Goal: Find specific page/section

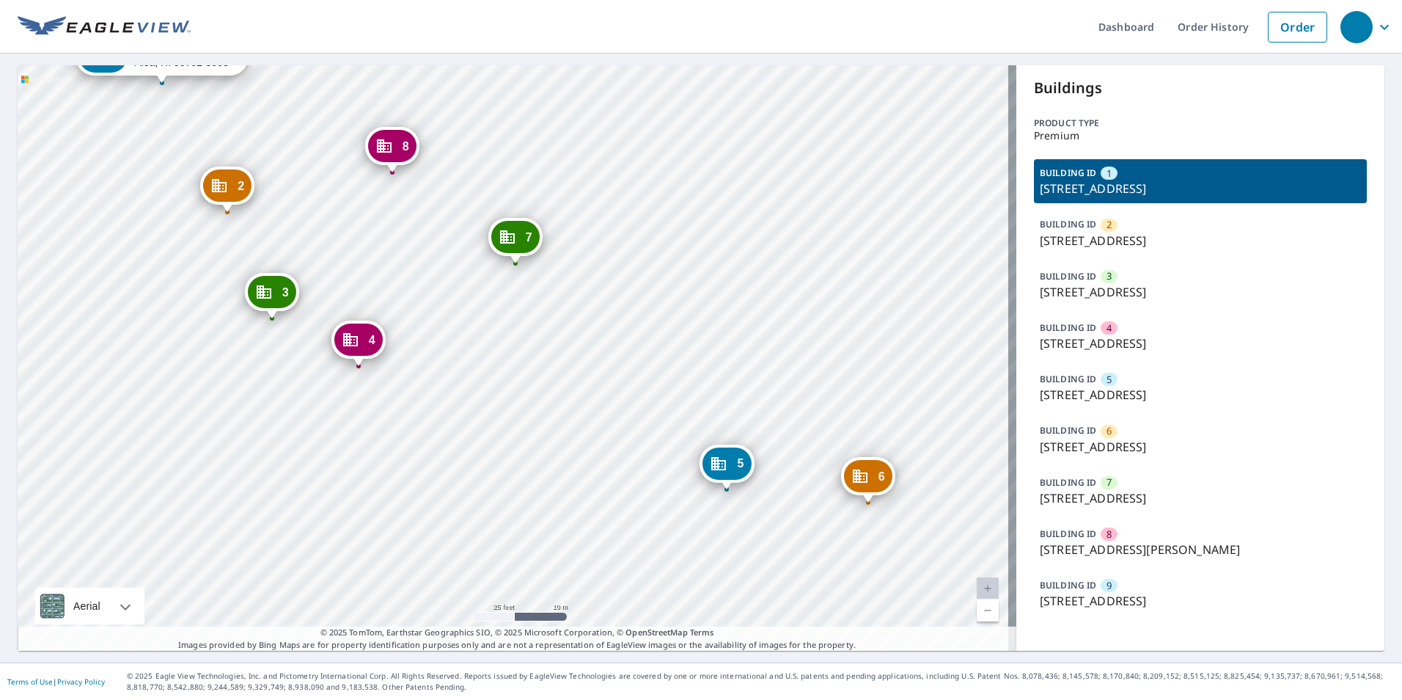
drag, startPoint x: 492, startPoint y: 455, endPoint x: 550, endPoint y: 329, distance: 138.1
click at [550, 329] on div "2 99-935 [STREET_ADDRESS][PERSON_NAME] 3 99-935 [STREET_ADDRESS][PERSON_NAME] 4…" at bounding box center [517, 357] width 999 height 585
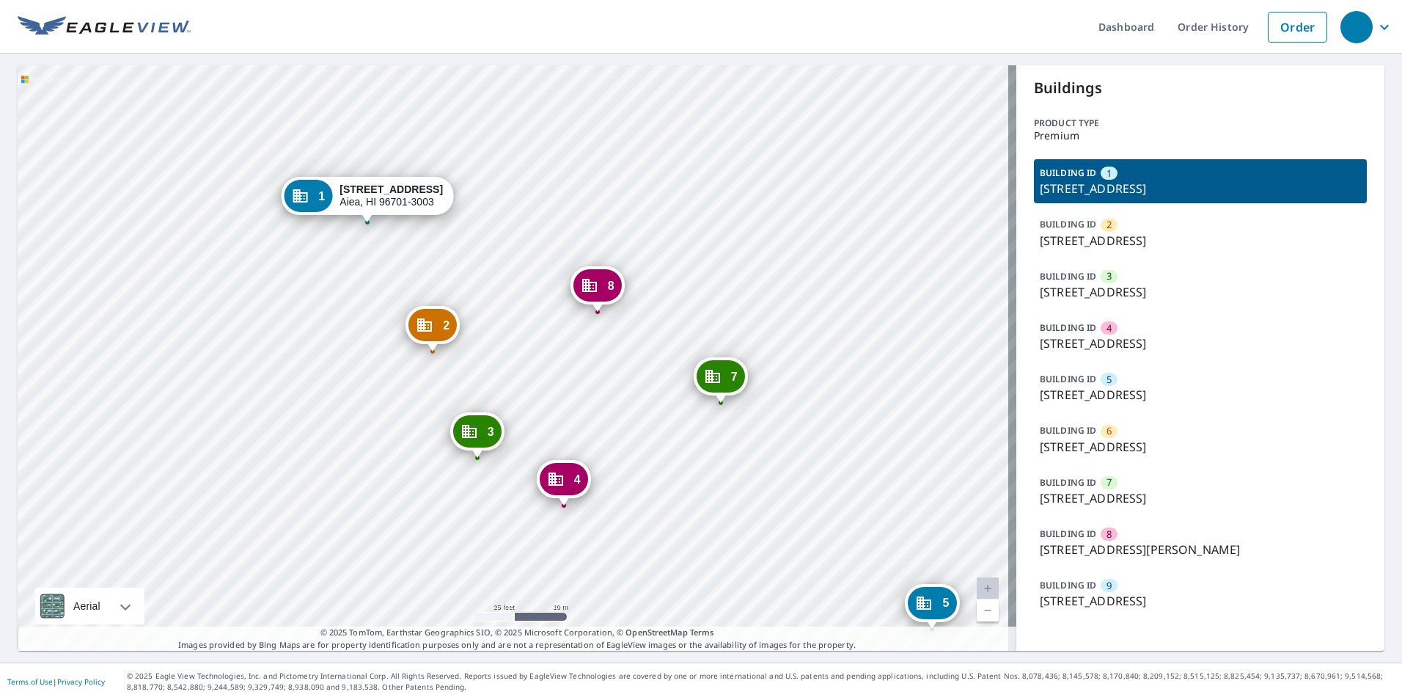
drag, startPoint x: 288, startPoint y: 216, endPoint x: 491, endPoint y: 355, distance: 246.3
click at [491, 355] on div "2 99-935 [STREET_ADDRESS][PERSON_NAME] 3 99-935 [STREET_ADDRESS][PERSON_NAME] 4…" at bounding box center [517, 357] width 999 height 585
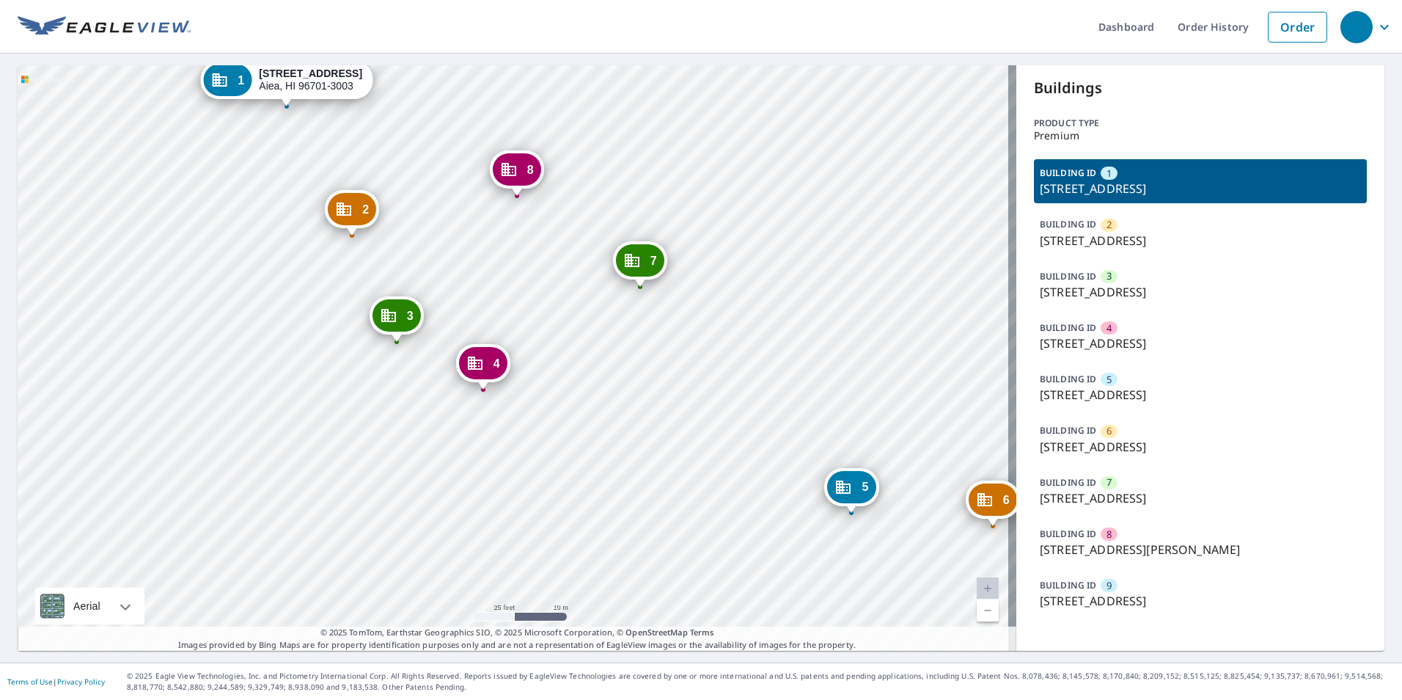
drag, startPoint x: 568, startPoint y: 375, endPoint x: 487, endPoint y: 256, distance: 144.6
click at [487, 256] on div "2 99-935 [STREET_ADDRESS][PERSON_NAME] 3 99-935 [STREET_ADDRESS][PERSON_NAME] 4…" at bounding box center [517, 357] width 999 height 585
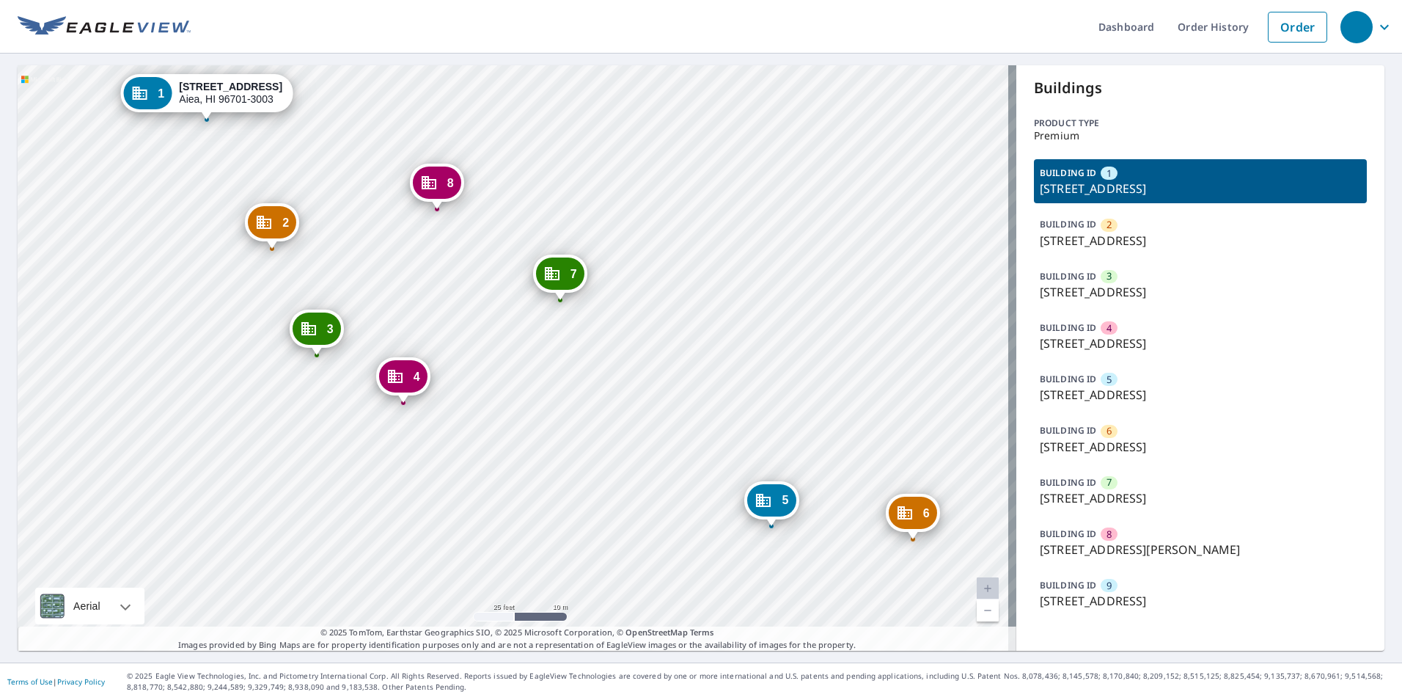
drag, startPoint x: 665, startPoint y: 400, endPoint x: 629, endPoint y: 414, distance: 39.0
click at [629, 414] on div "2 99-935 [STREET_ADDRESS][PERSON_NAME] 3 99-935 [STREET_ADDRESS][PERSON_NAME] 4…" at bounding box center [517, 357] width 999 height 585
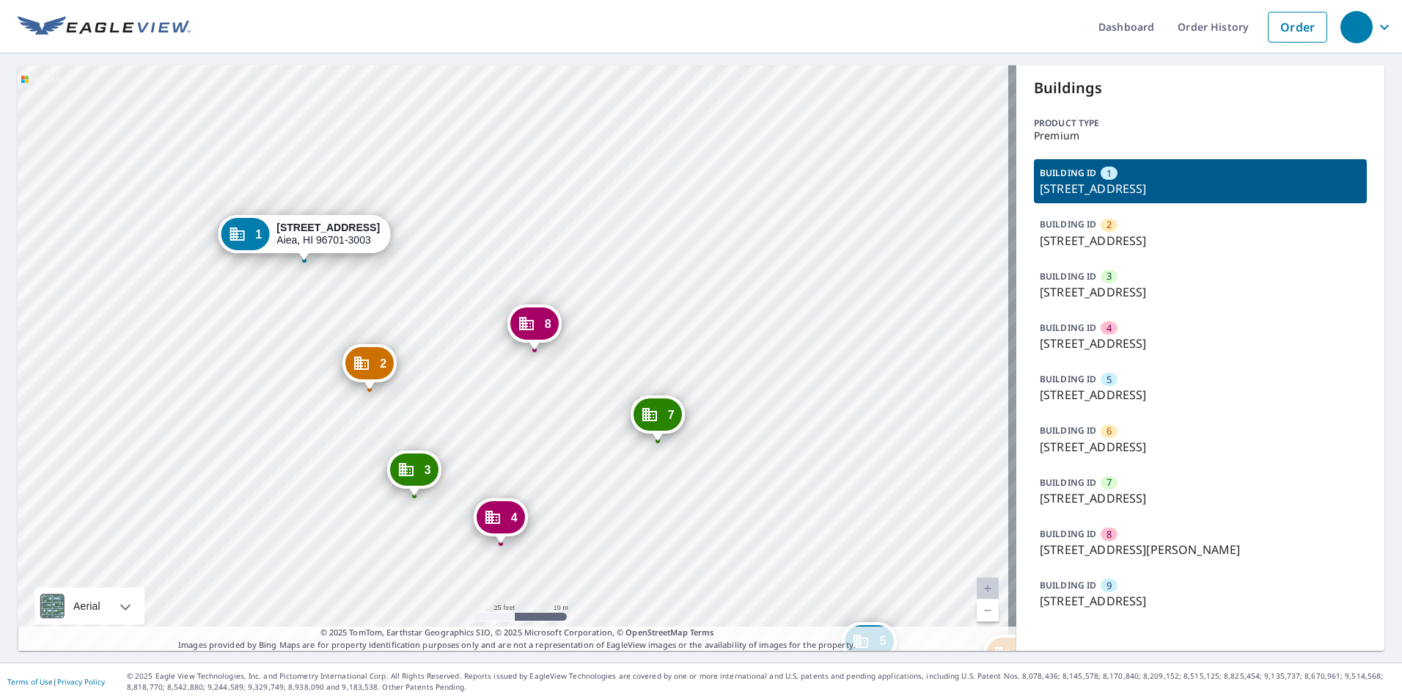
drag, startPoint x: 546, startPoint y: 416, endPoint x: 574, endPoint y: 478, distance: 68.6
click at [574, 478] on div "2 99-935 [STREET_ADDRESS][PERSON_NAME] 3 99-935 [STREET_ADDRESS][PERSON_NAME] 4…" at bounding box center [517, 357] width 999 height 585
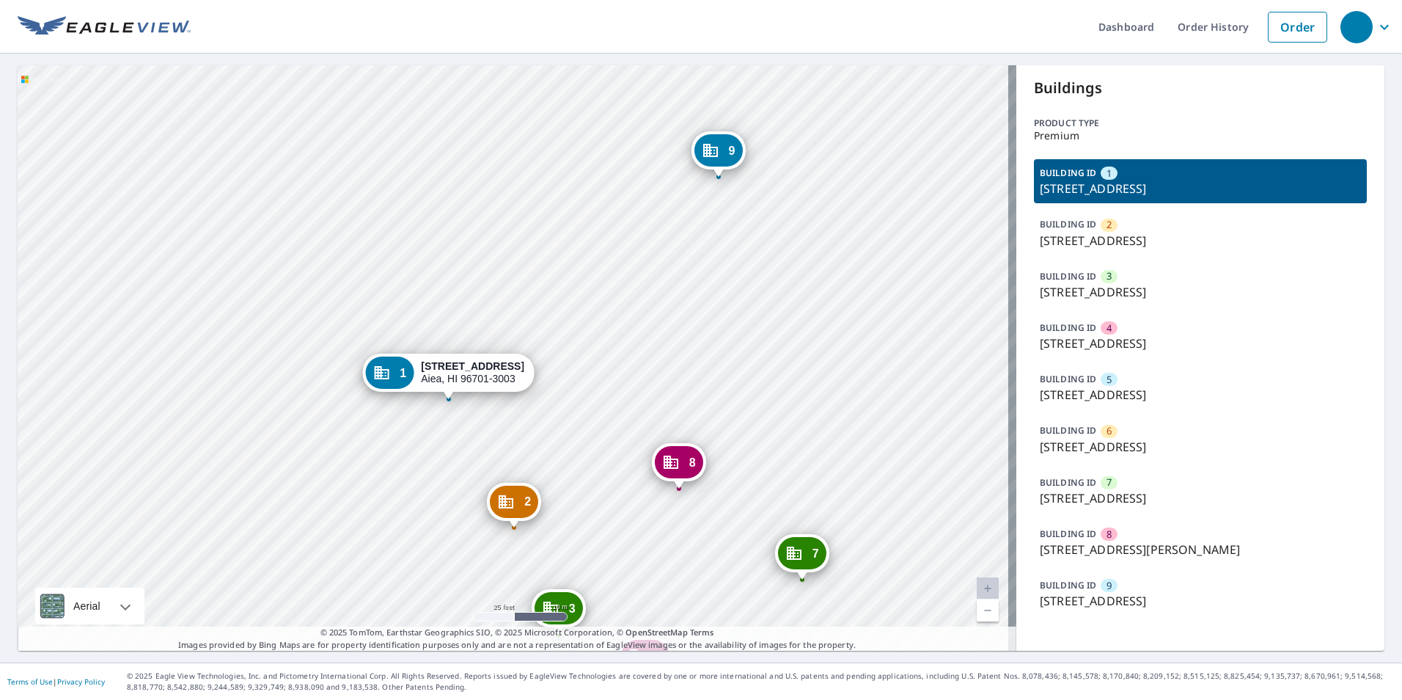
drag, startPoint x: 301, startPoint y: 425, endPoint x: 591, endPoint y: 230, distance: 349.2
click at [591, 230] on div "2 99-935 [STREET_ADDRESS][PERSON_NAME] 3 99-935 [STREET_ADDRESS][PERSON_NAME] 4…" at bounding box center [517, 357] width 999 height 585
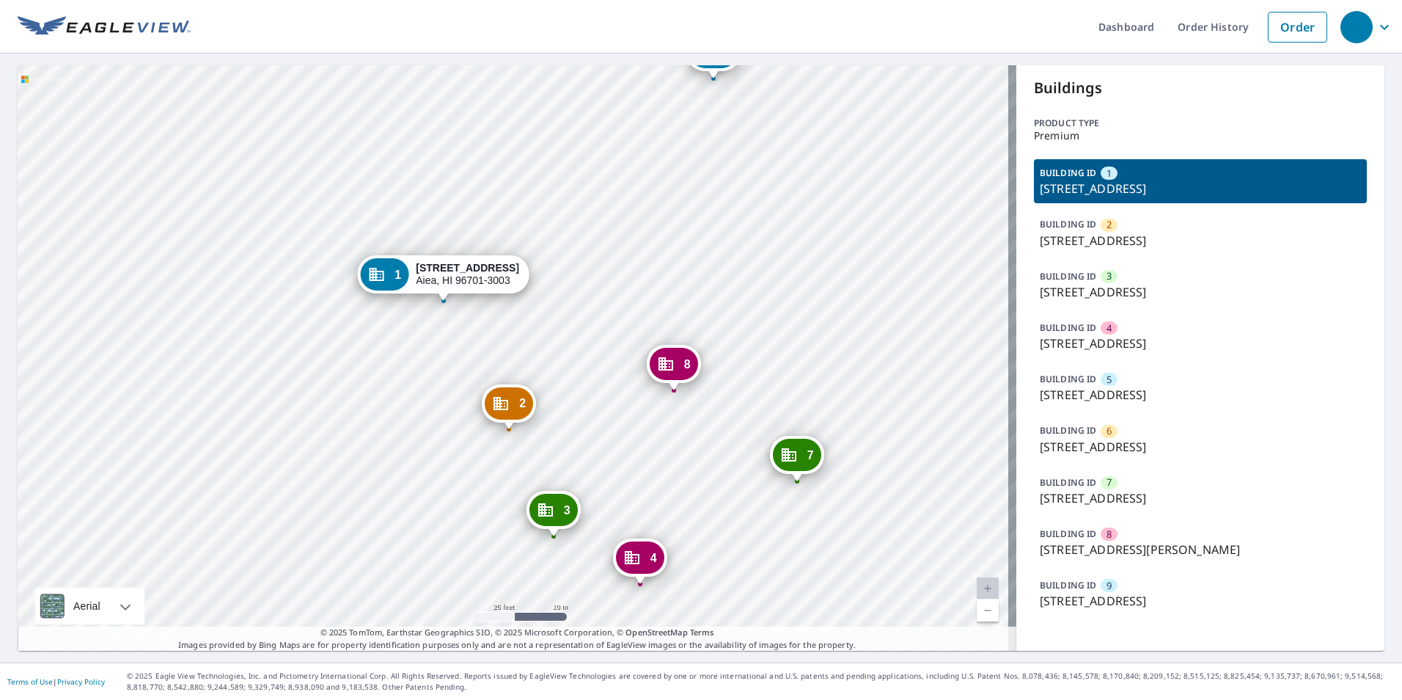
drag, startPoint x: 598, startPoint y: 329, endPoint x: 588, endPoint y: 214, distance: 114.8
click at [588, 214] on div "2 99-935 [STREET_ADDRESS][PERSON_NAME] 3 99-935 [STREET_ADDRESS][PERSON_NAME] 4…" at bounding box center [517, 357] width 999 height 585
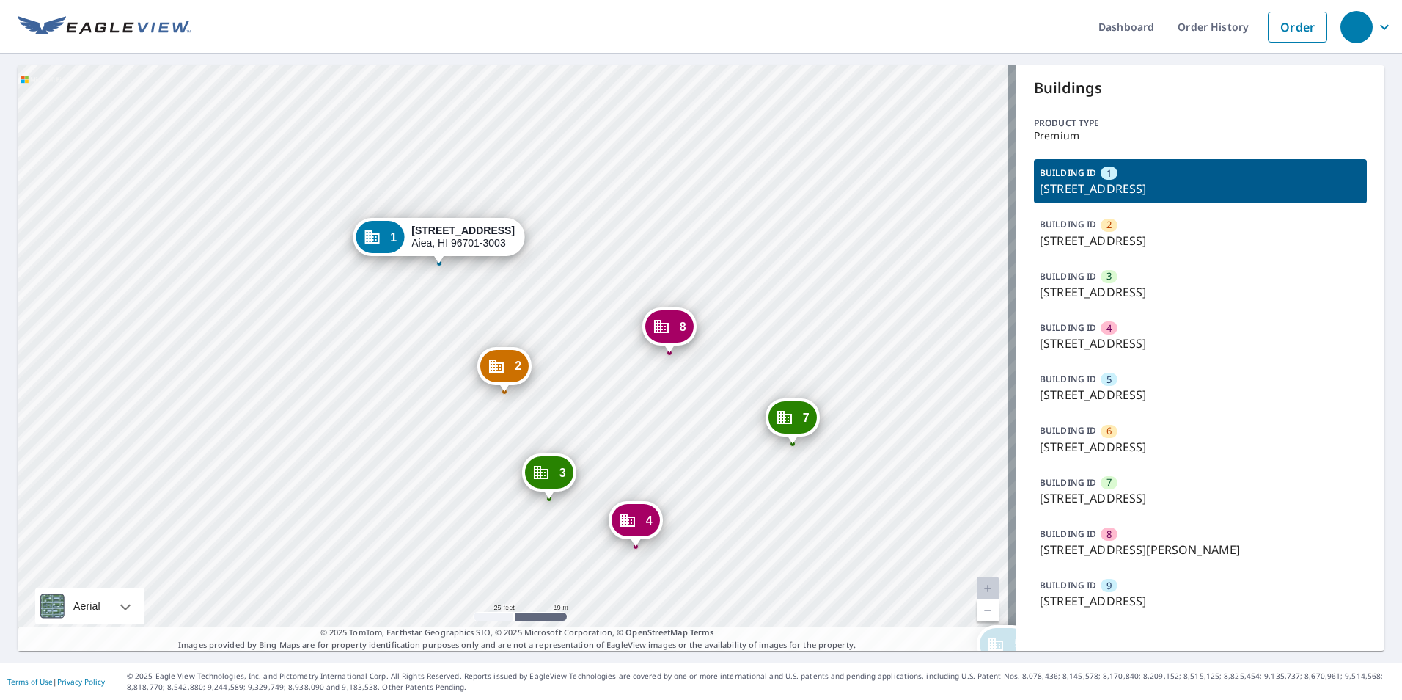
click at [942, 477] on div "2 99-935 [STREET_ADDRESS][PERSON_NAME] 3 99-935 [STREET_ADDRESS][PERSON_NAME] 4…" at bounding box center [517, 357] width 999 height 585
